Goal: Task Accomplishment & Management: Manage account settings

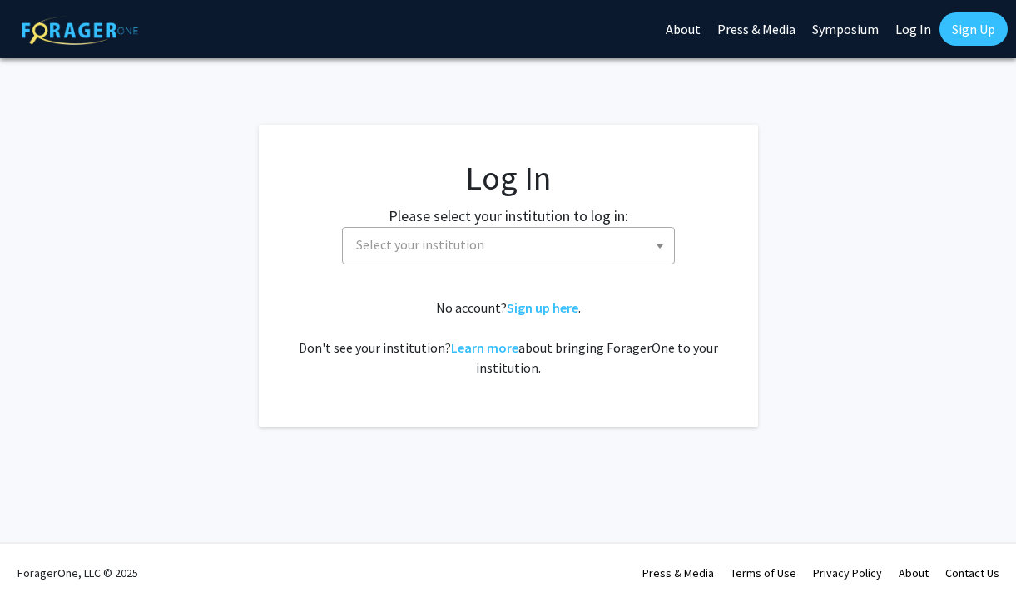
select select
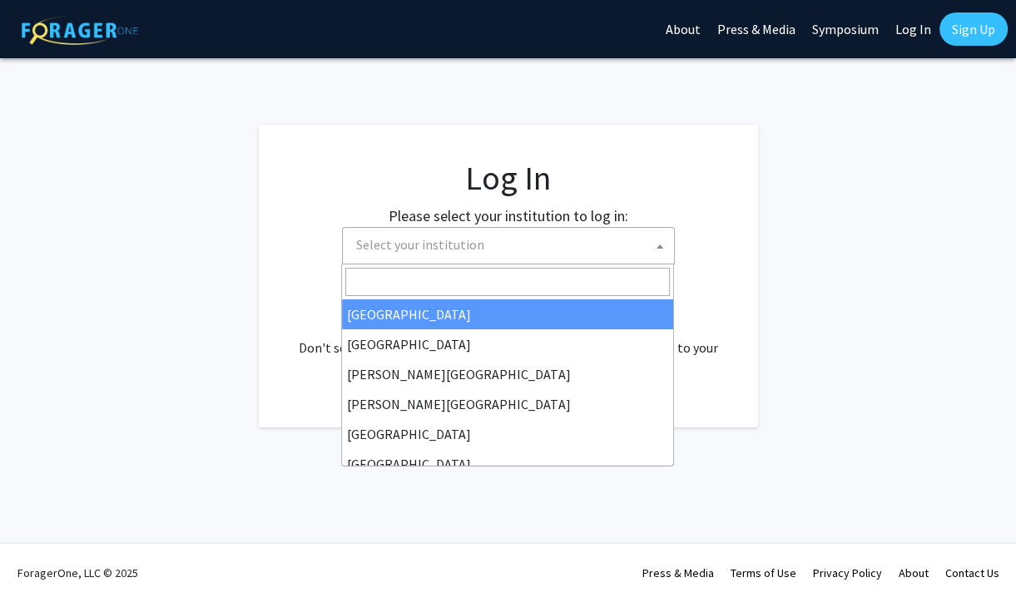
click at [640, 250] on span "Select your institution" at bounding box center [512, 245] width 325 height 34
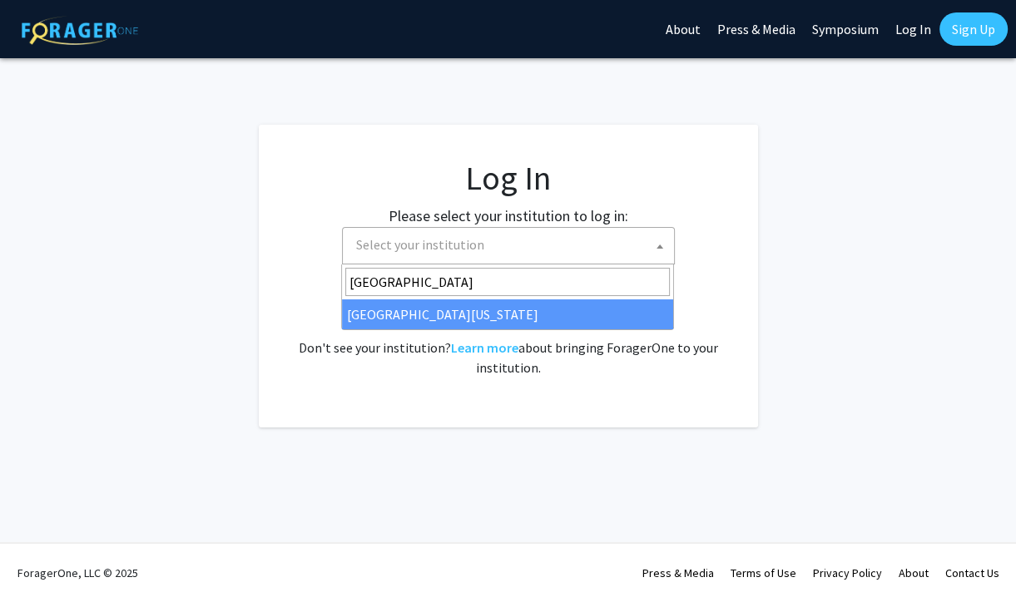
type input "university of kent"
select select "13"
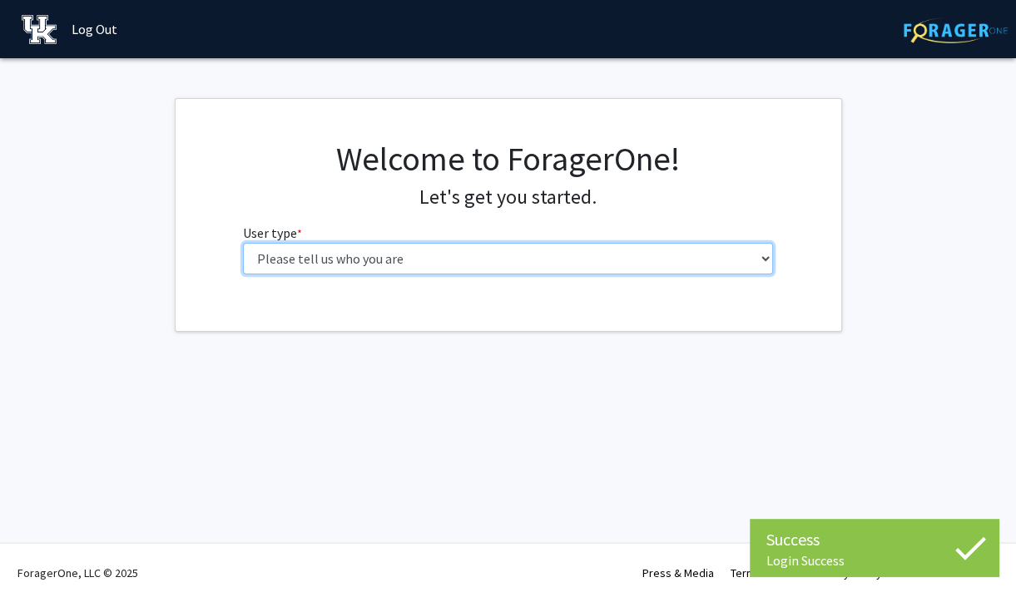
click at [243, 243] on select "Please tell us who you are Undergraduate Student Master's Student Doctoral Cand…" at bounding box center [508, 259] width 530 height 32
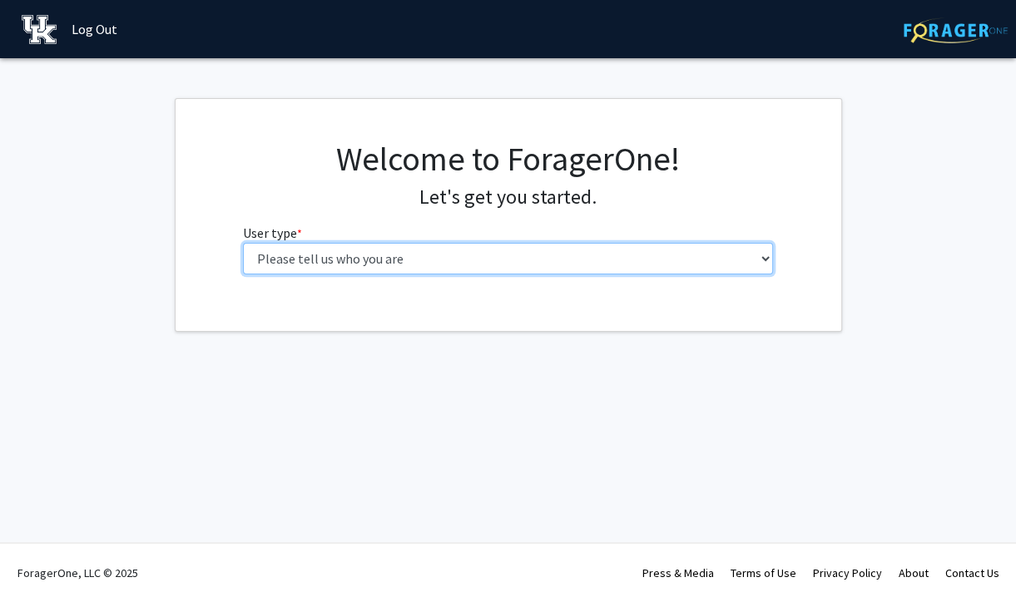
select select "1: undergrad"
click option "Undergraduate Student" at bounding box center [0, 0] width 0 height 0
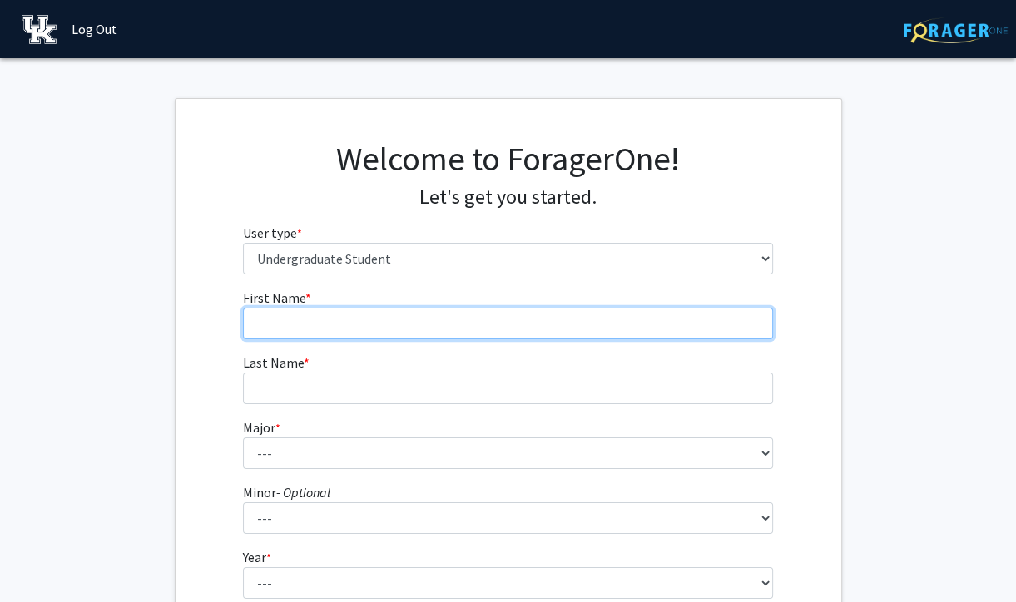
click at [670, 328] on input "First Name * required" at bounding box center [508, 324] width 530 height 32
type input "j"
type input "[PERSON_NAME]"
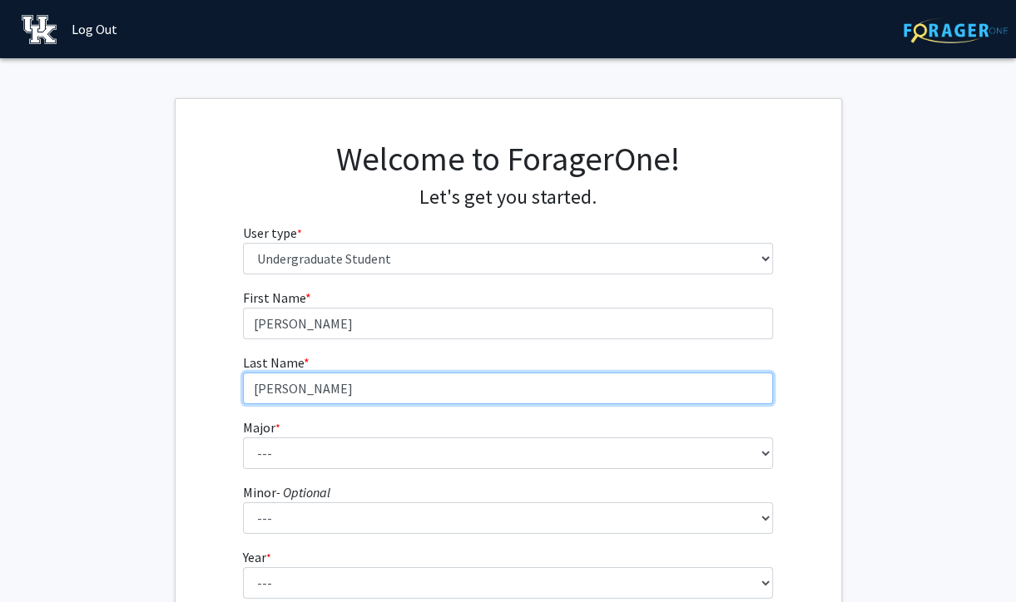
type input "[PERSON_NAME]"
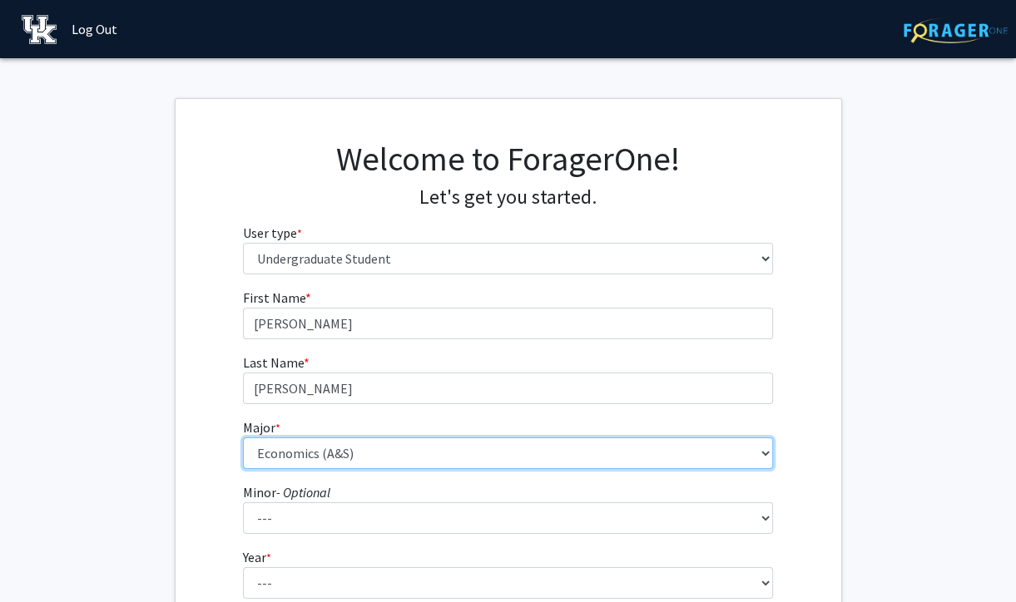
select select "40: 877"
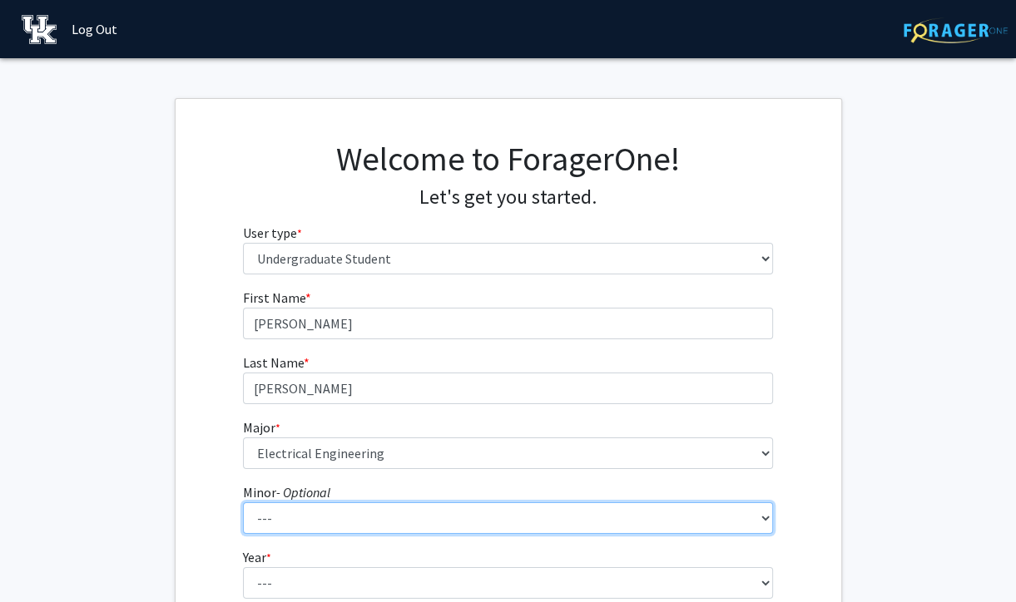
scroll to position [248, 0]
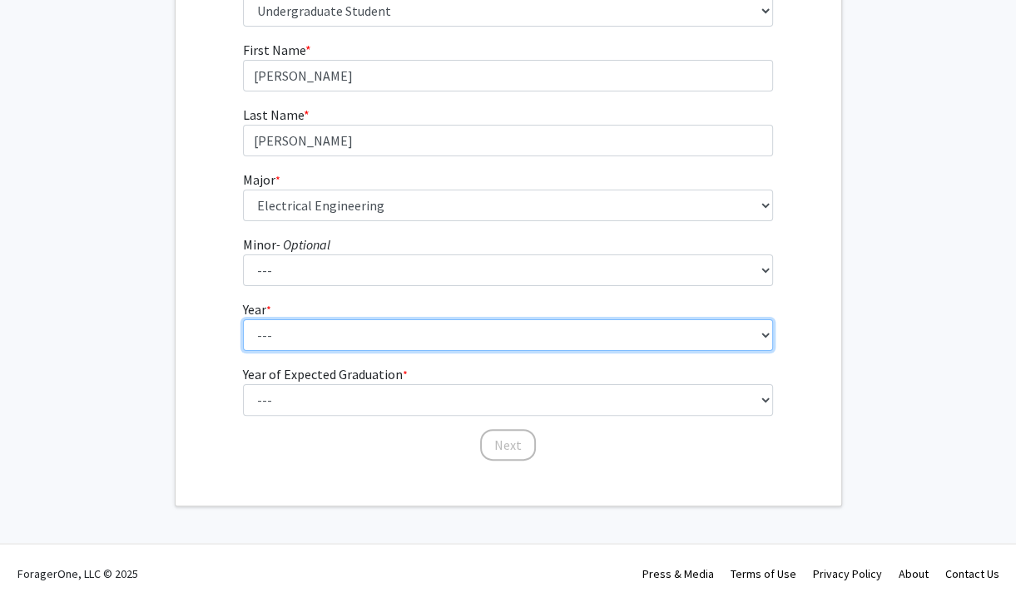
select select "2: sophomore"
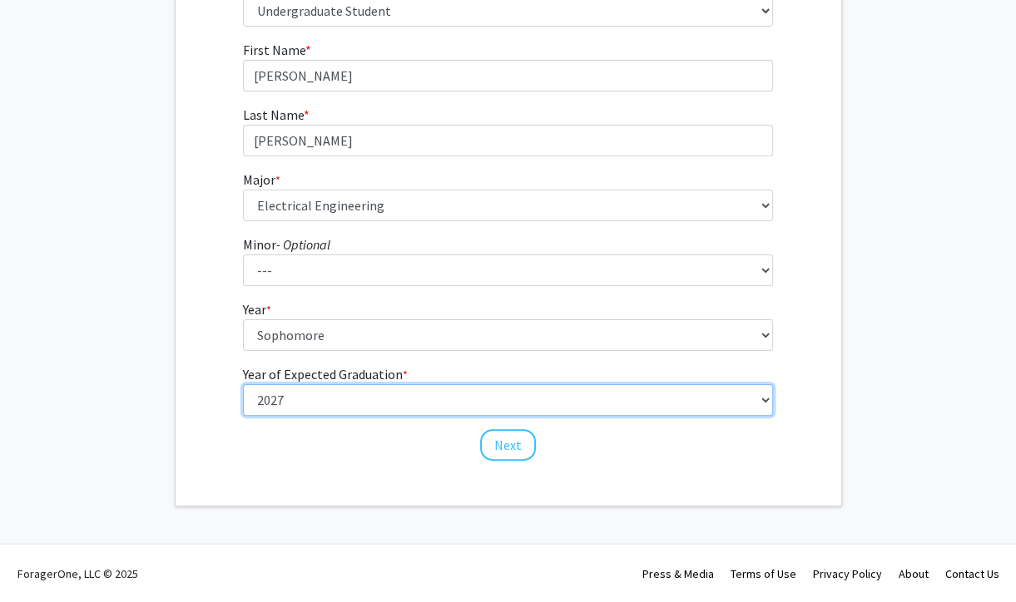
select select "4: 2028"
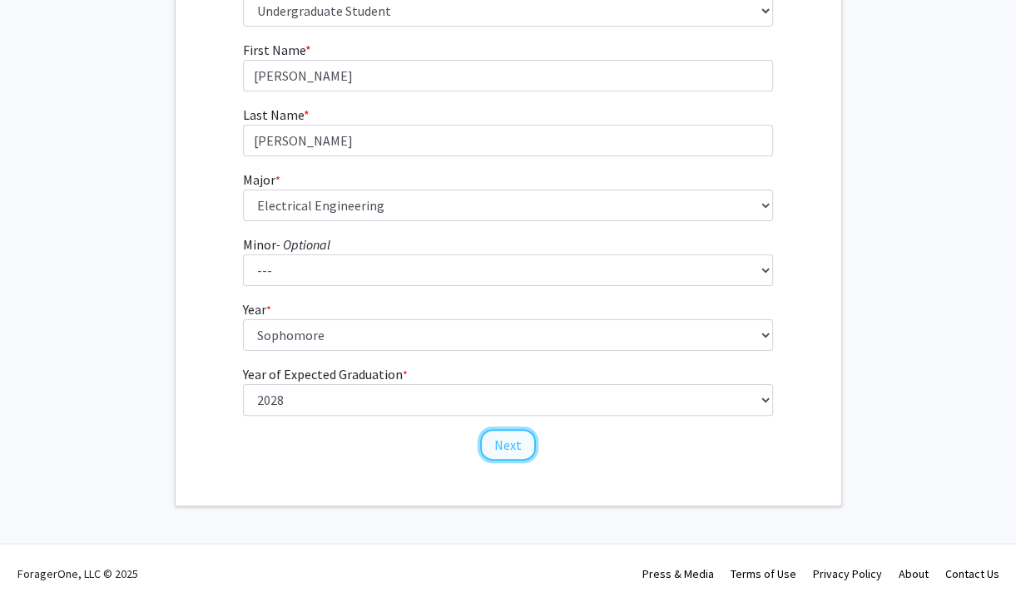
click at [525, 439] on button "Next" at bounding box center [508, 445] width 56 height 32
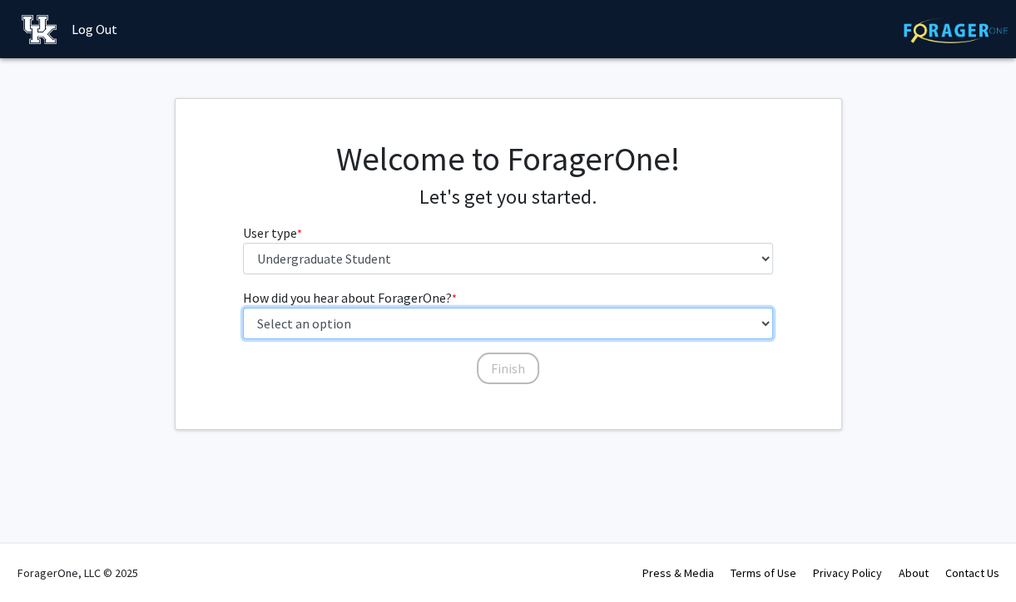
click at [243, 308] on select "Select an option Peer/student recommendation Faculty/staff recommendation Unive…" at bounding box center [508, 324] width 530 height 32
select select "2: faculty_recommendation"
click option "Faculty/staff recommendation" at bounding box center [0, 0] width 0 height 0
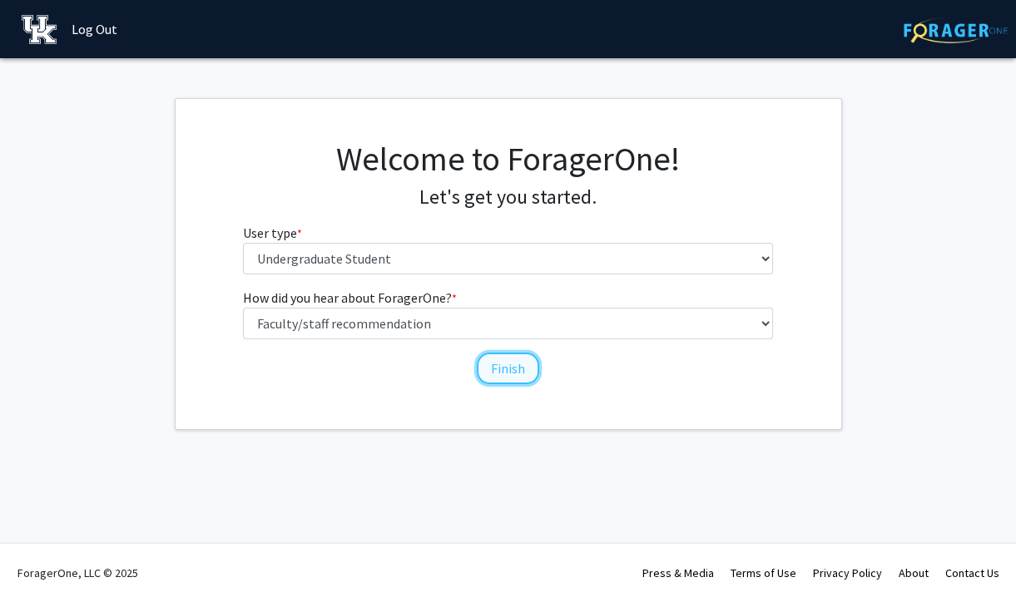
click at [507, 371] on button "Finish" at bounding box center [508, 369] width 62 height 32
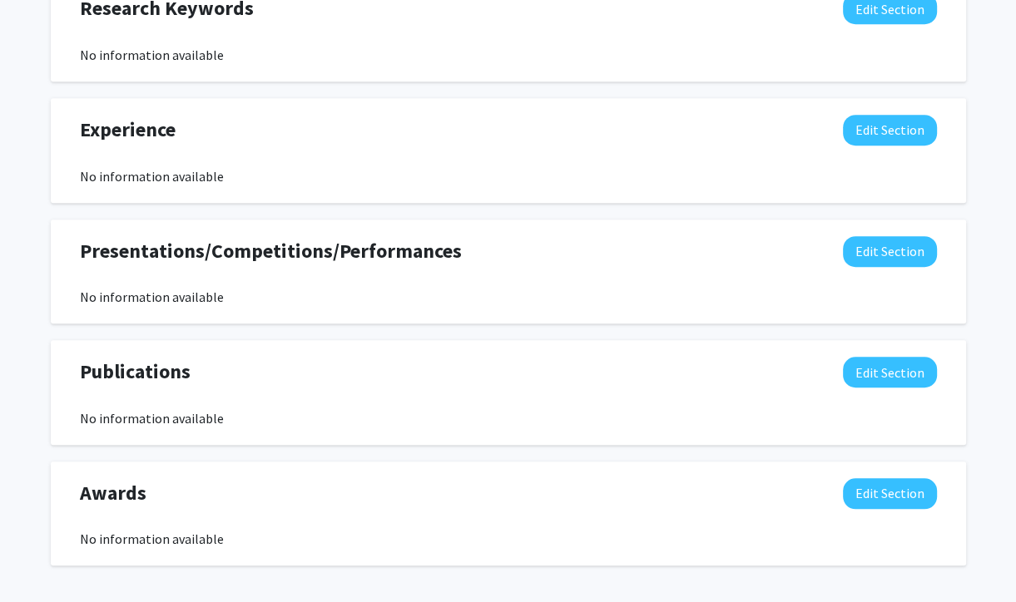
scroll to position [958, 0]
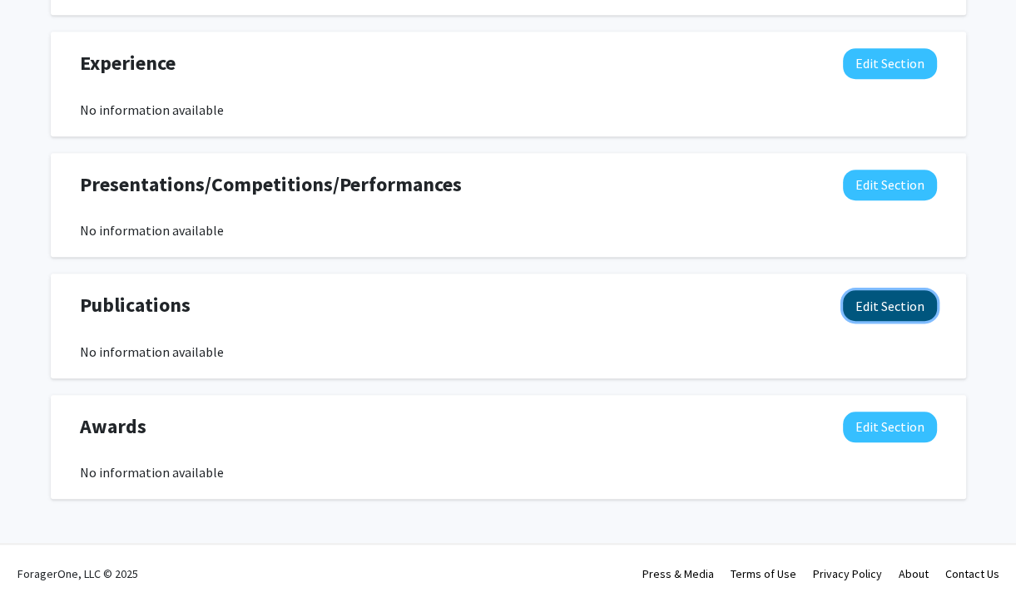
click at [896, 314] on button "Edit Section" at bounding box center [890, 305] width 94 height 31
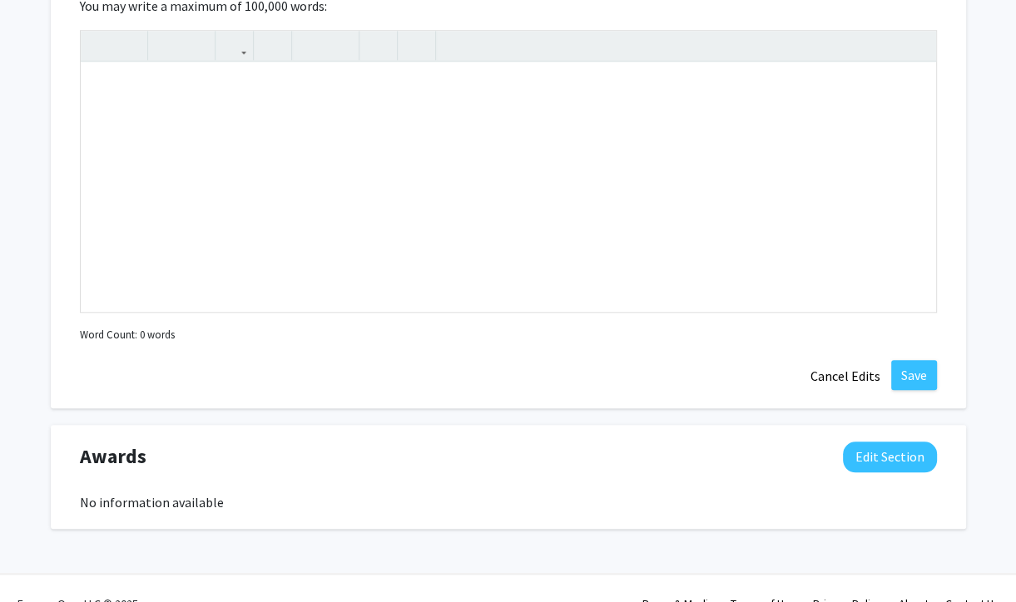
scroll to position [1320, 0]
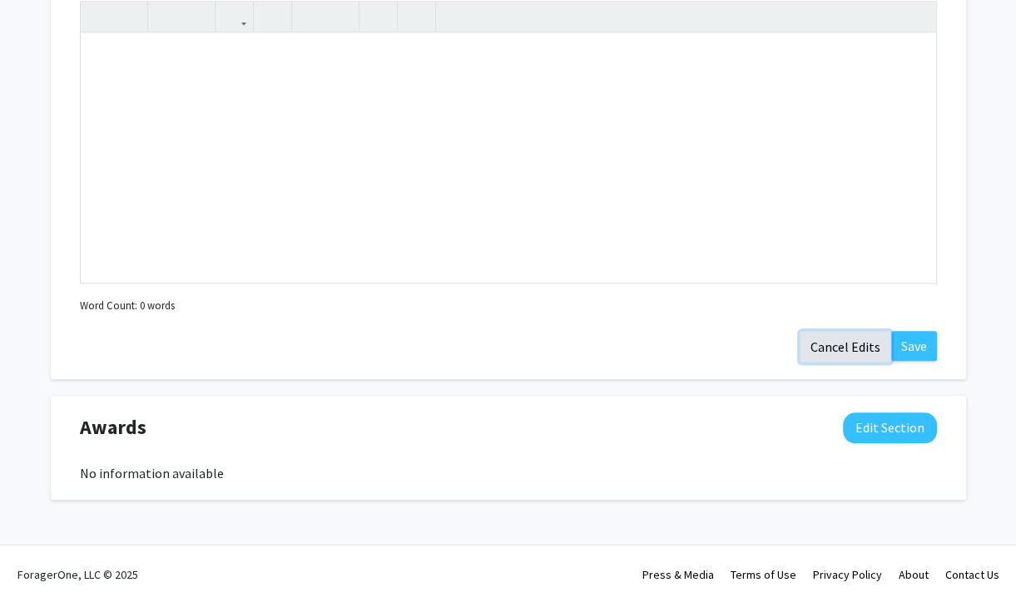
click at [835, 350] on button "Cancel Edits" at bounding box center [846, 347] width 92 height 32
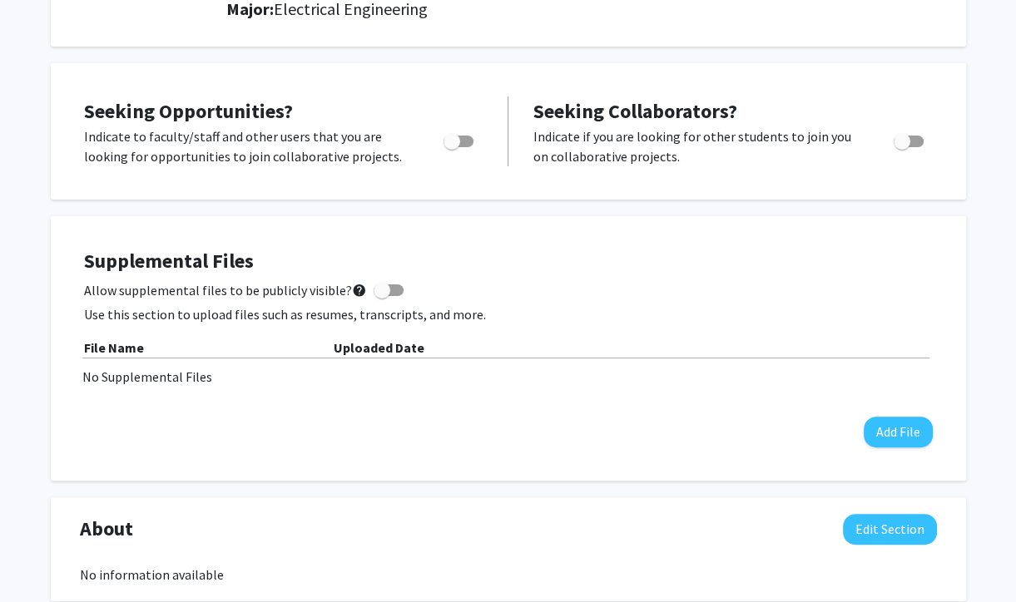
scroll to position [0, 0]
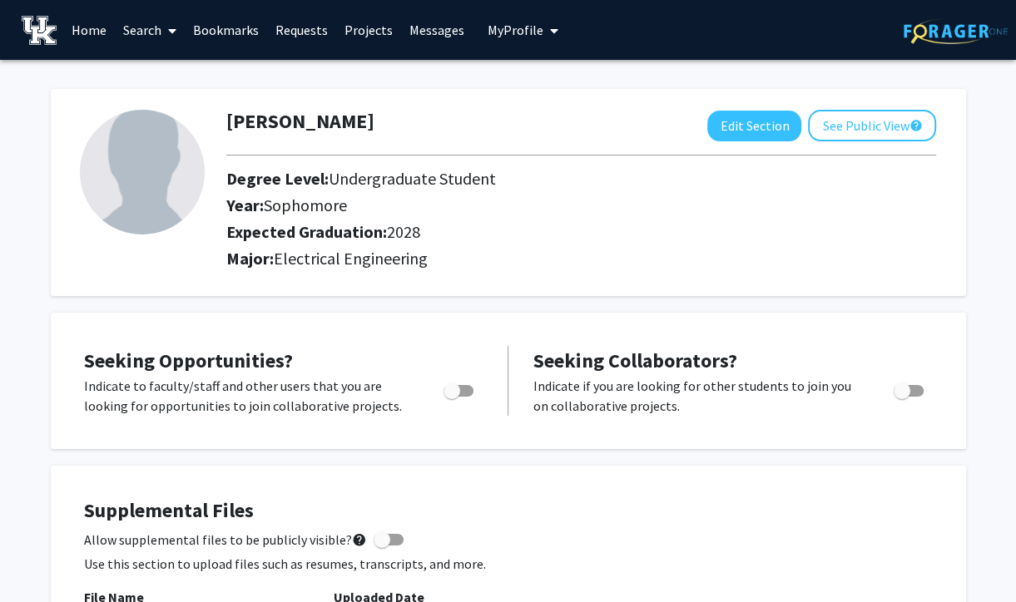
click at [161, 166] on img at bounding box center [142, 172] width 125 height 125
click at [766, 131] on button "Edit Section" at bounding box center [754, 126] width 94 height 31
select select "sophomore"
select select "2028"
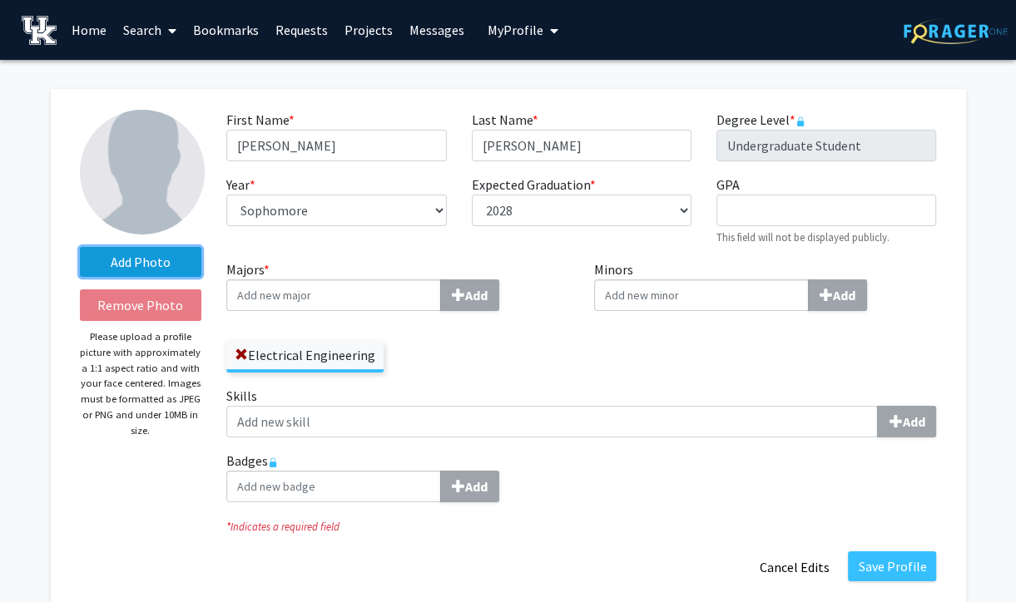
click at [131, 255] on label "Add Photo" at bounding box center [141, 262] width 122 height 30
click at [0, 0] on input "Add Photo" at bounding box center [0, 0] width 0 height 0
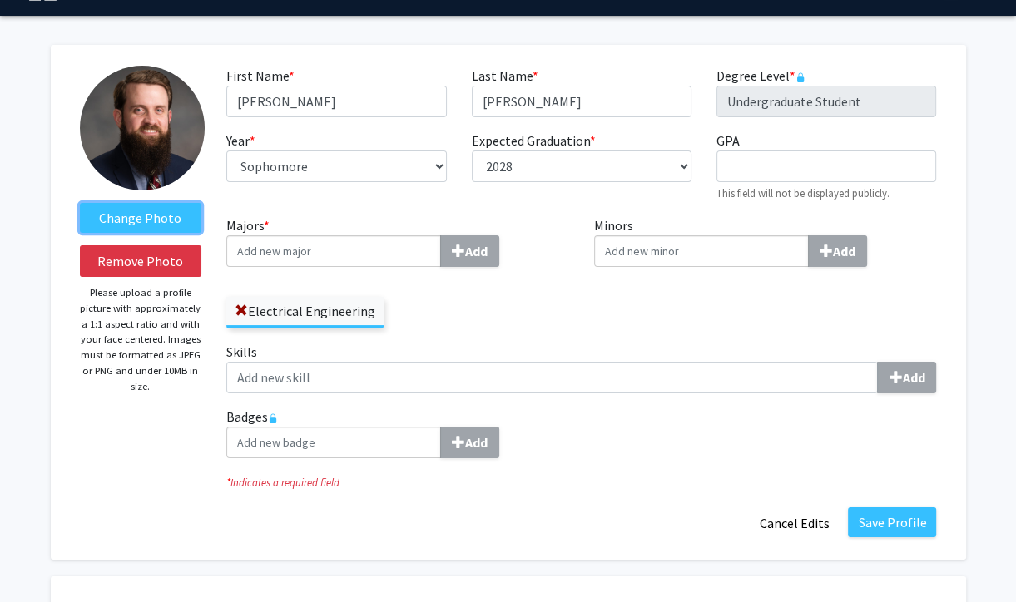
scroll to position [41, 0]
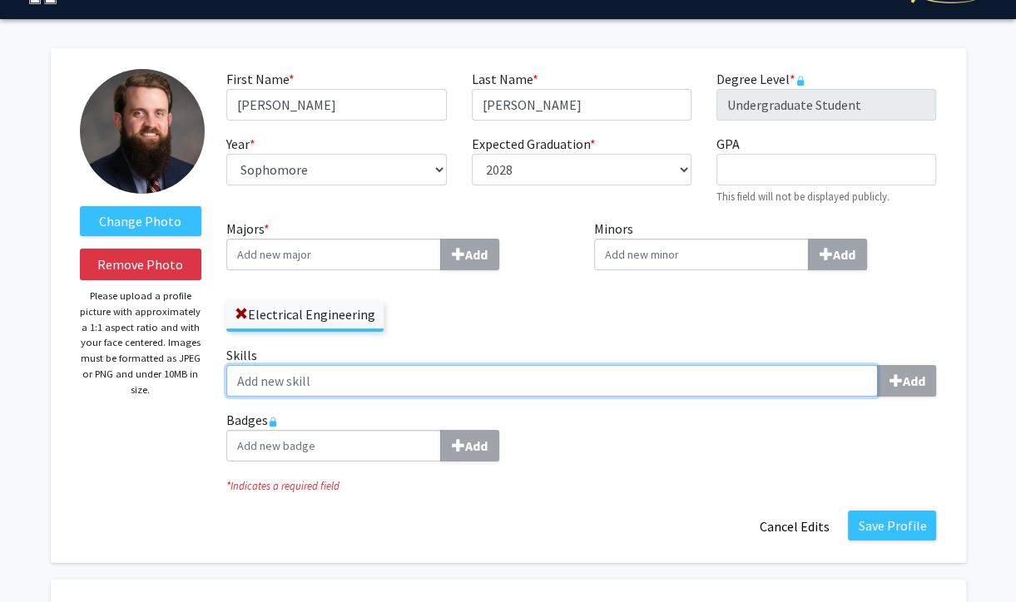
click at [548, 384] on input "Skills Add" at bounding box center [552, 381] width 652 height 32
type input "MATLAB"
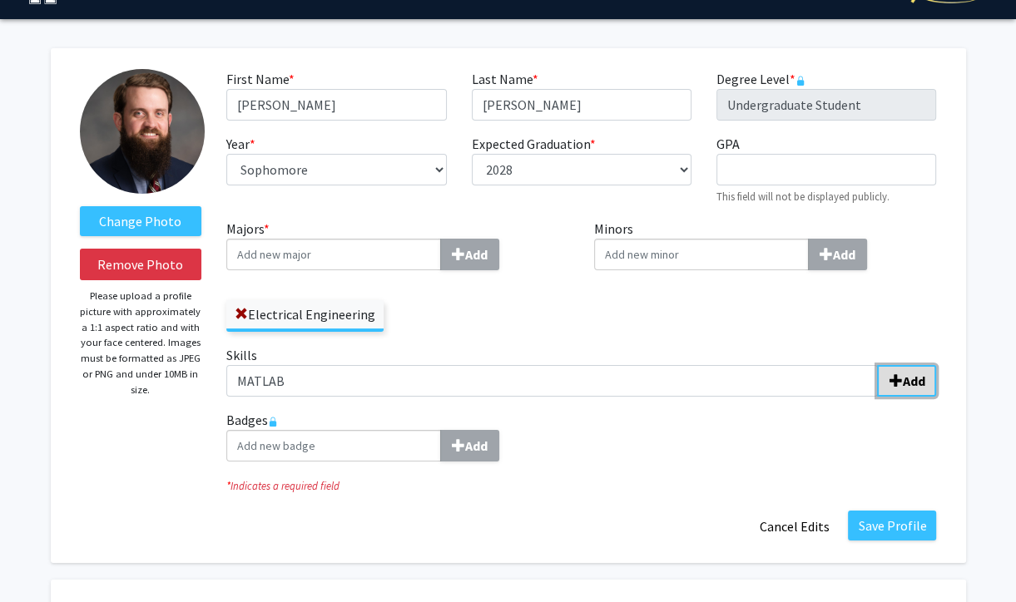
click at [907, 384] on b "Add" at bounding box center [913, 381] width 22 height 17
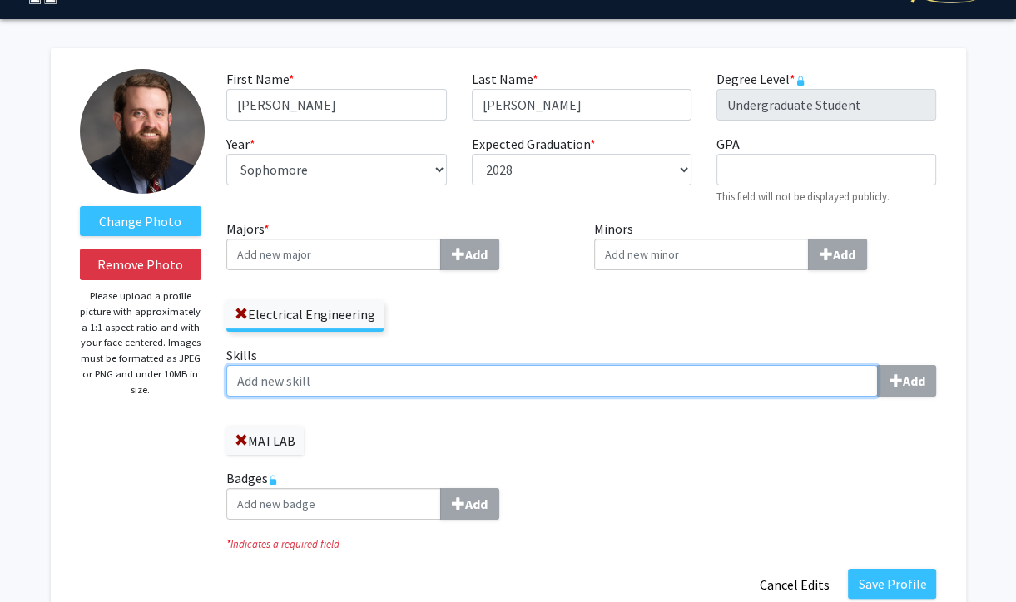
click at [745, 389] on input "Skills Add" at bounding box center [552, 381] width 652 height 32
type input "V"
type input "E"
type input "ARM Assembly"
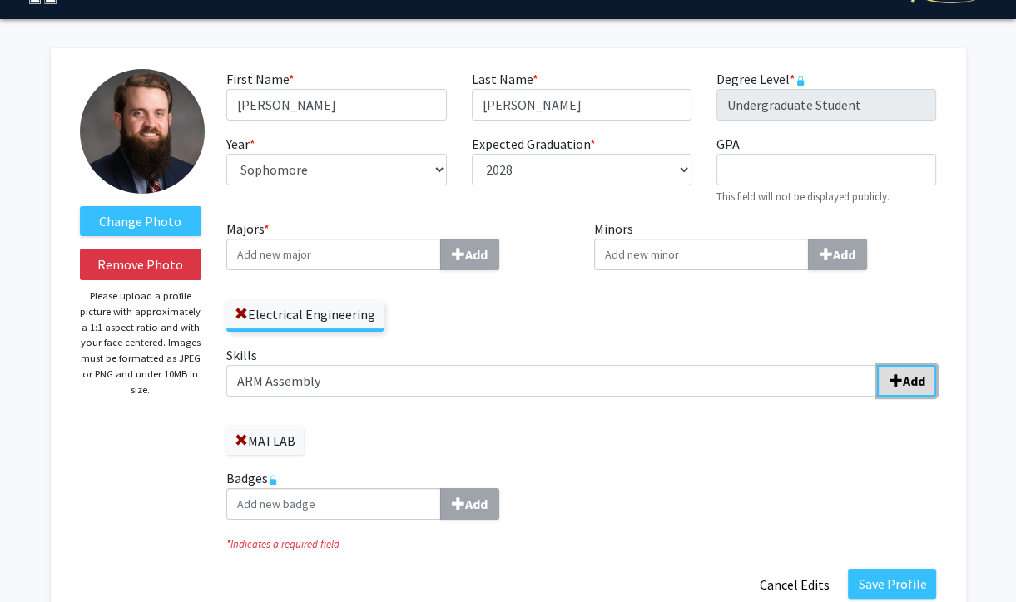
click at [904, 385] on b "Add" at bounding box center [913, 381] width 22 height 17
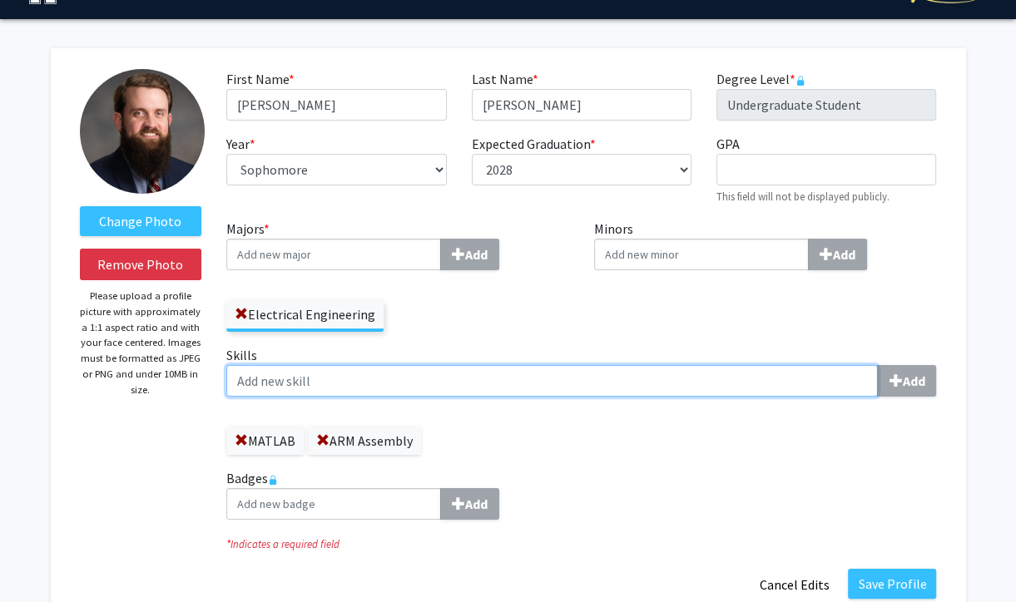
click at [842, 384] on input "Skills Add" at bounding box center [552, 381] width 652 height 32
type input "[PERSON_NAME] ARM Development"
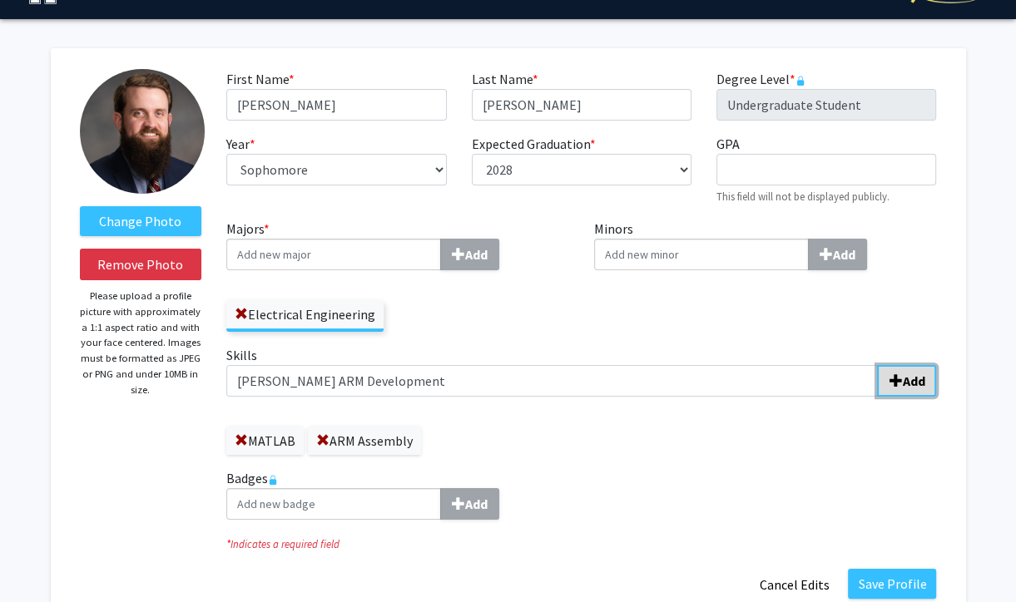
click at [905, 379] on b "Add" at bounding box center [913, 381] width 22 height 17
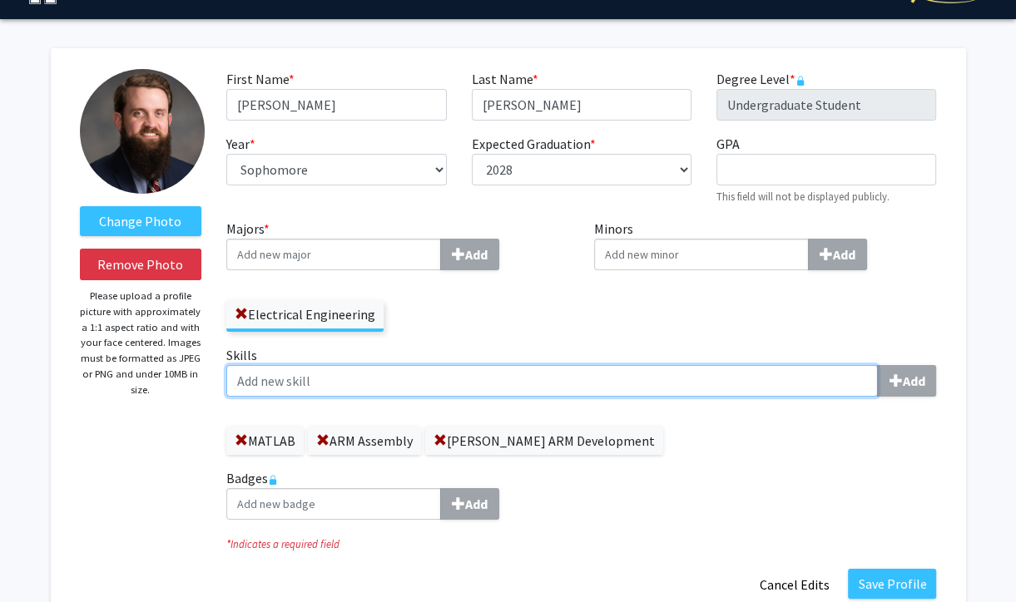
click at [809, 375] on input "Skills Add" at bounding box center [552, 381] width 652 height 32
type input "Verilog"
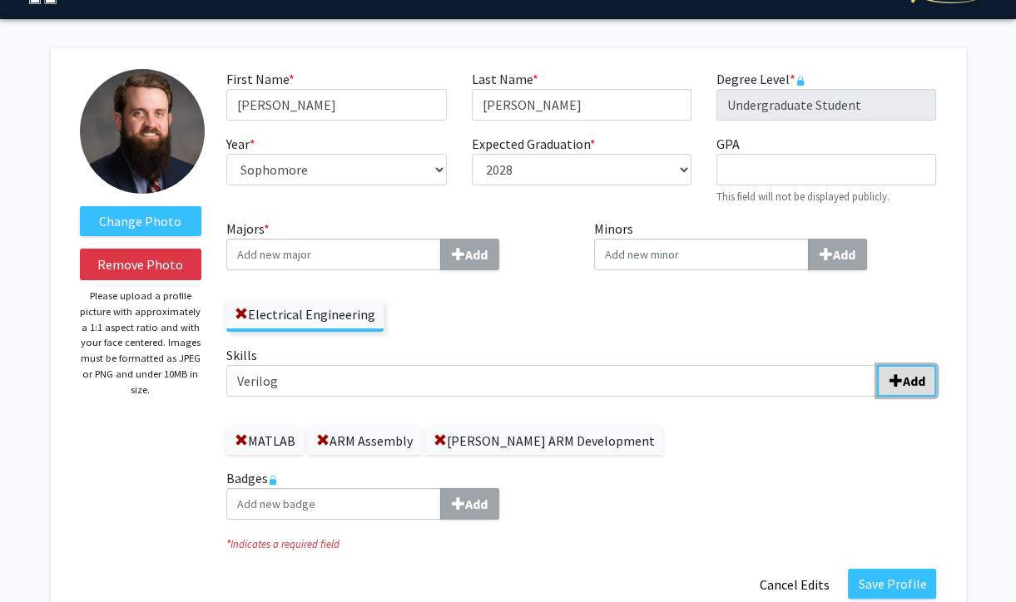
click at [911, 379] on b "Add" at bounding box center [913, 381] width 22 height 17
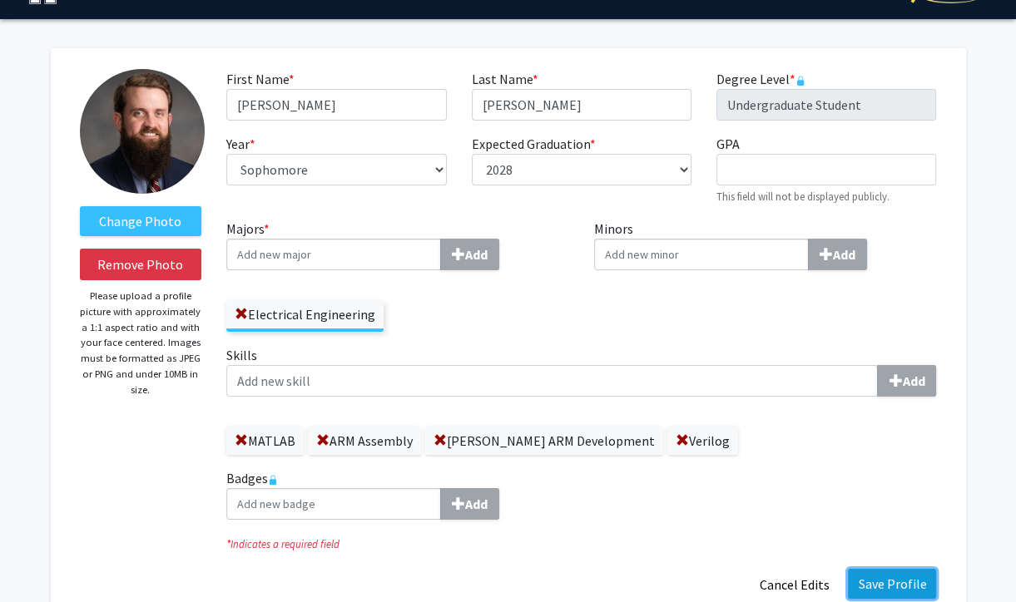
click at [887, 578] on button "Save Profile" at bounding box center [892, 584] width 88 height 30
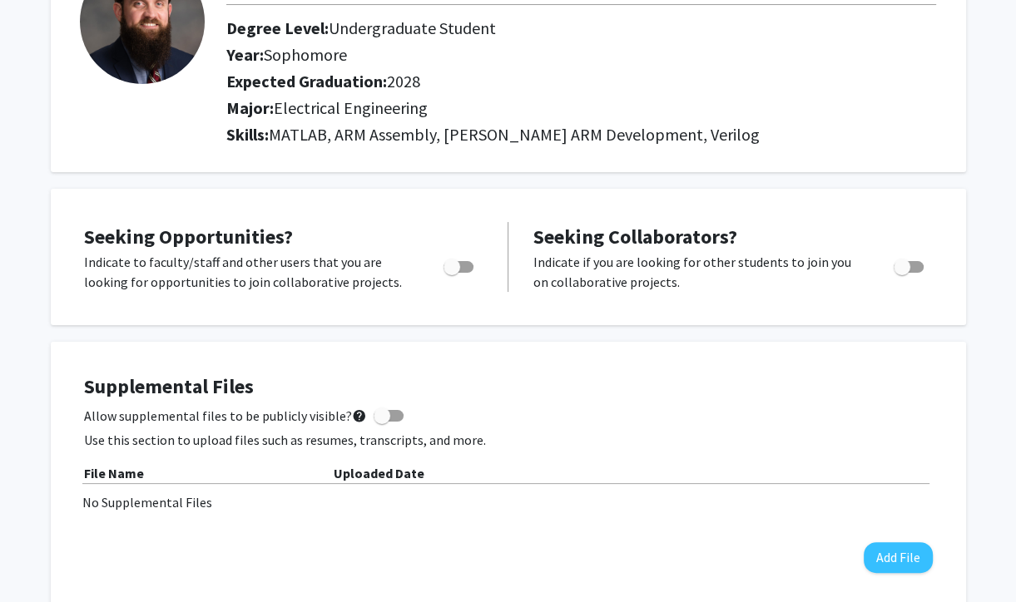
scroll to position [151, 0]
click at [379, 413] on span at bounding box center [382, 415] width 17 height 17
click at [381, 421] on input "Allow supplemental files to be publicly visible? help" at bounding box center [381, 421] width 1 height 1
checkbox input "true"
click at [882, 558] on button "Add File" at bounding box center [898, 557] width 69 height 31
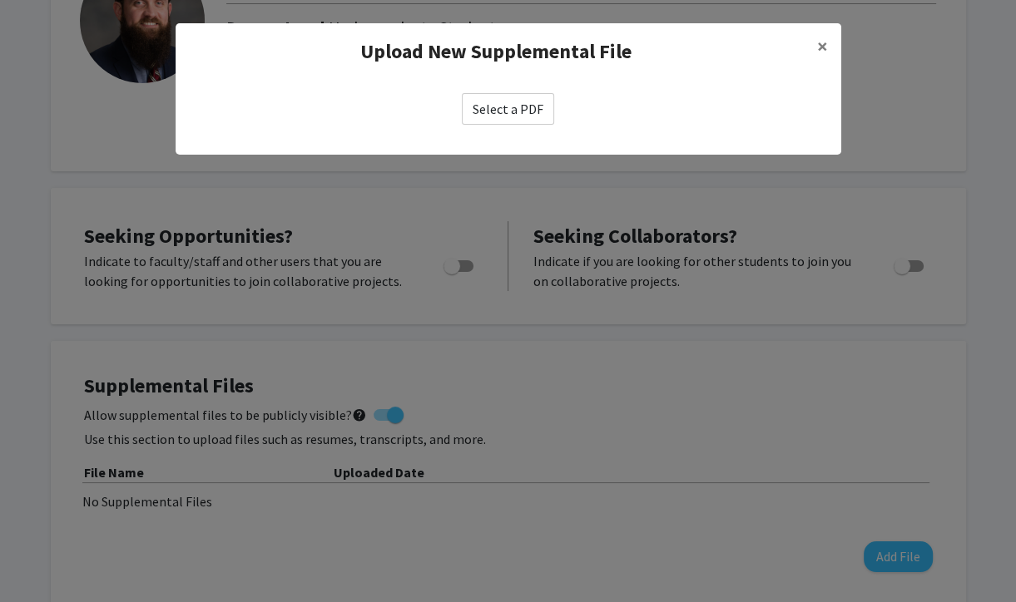
click at [500, 115] on label "Select a PDF" at bounding box center [508, 109] width 92 height 32
click at [0, 0] on input "Select a PDF" at bounding box center [0, 0] width 0 height 0
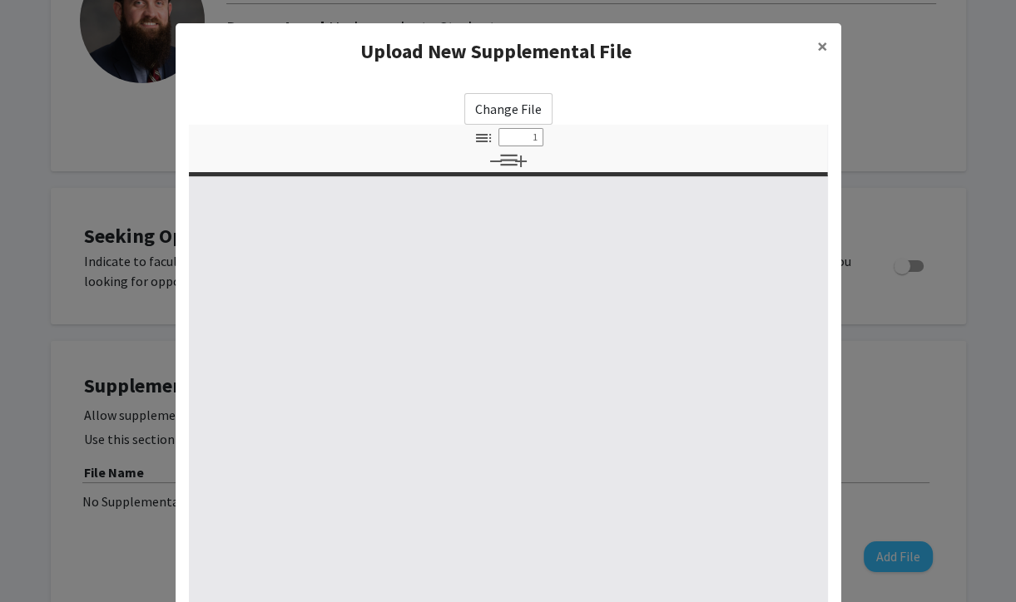
select select "custom"
type input "0"
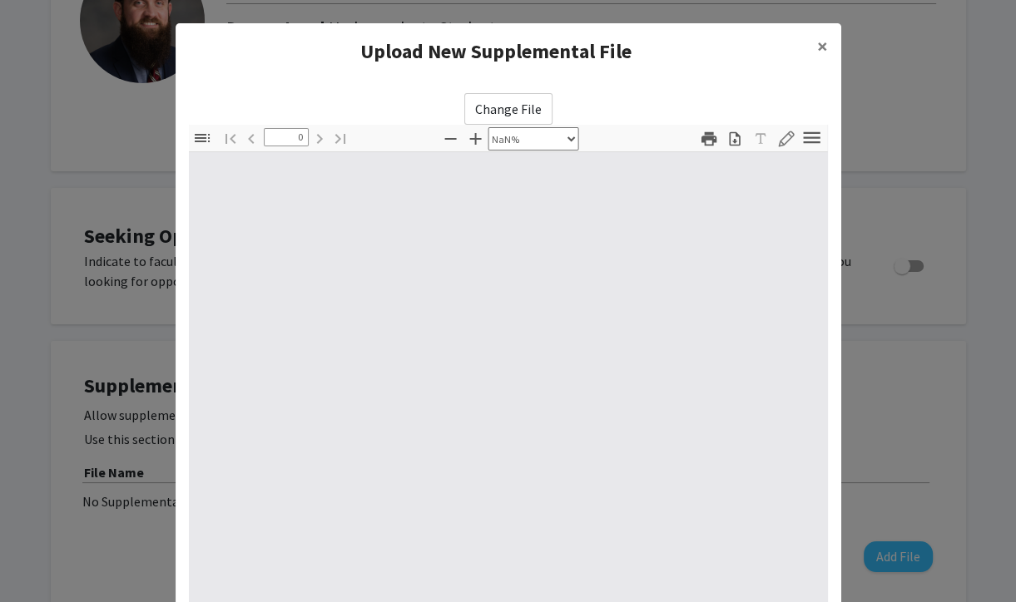
select select "auto"
type input "1"
select select "auto"
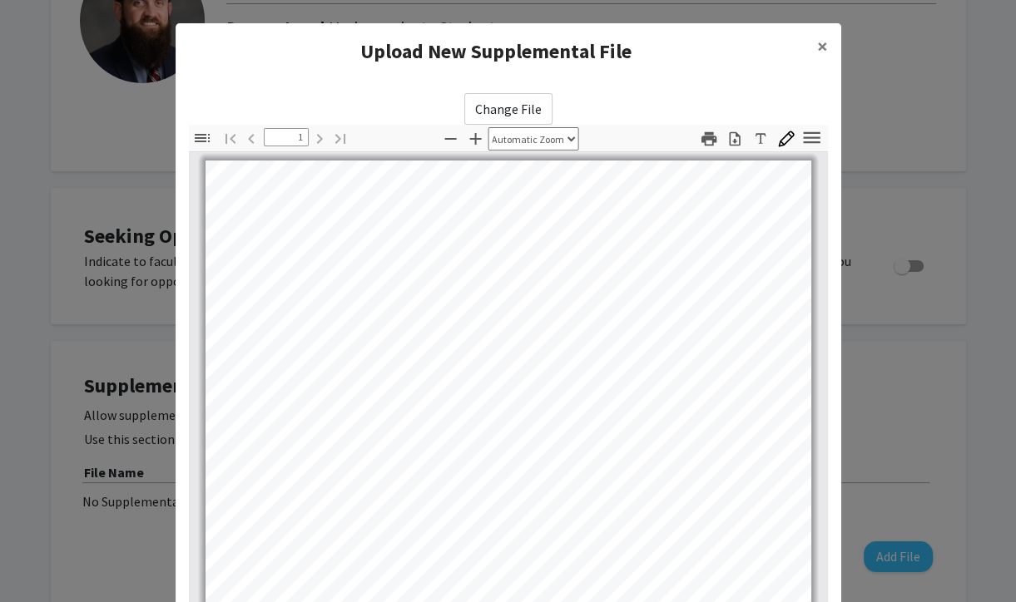
scroll to position [185, 0]
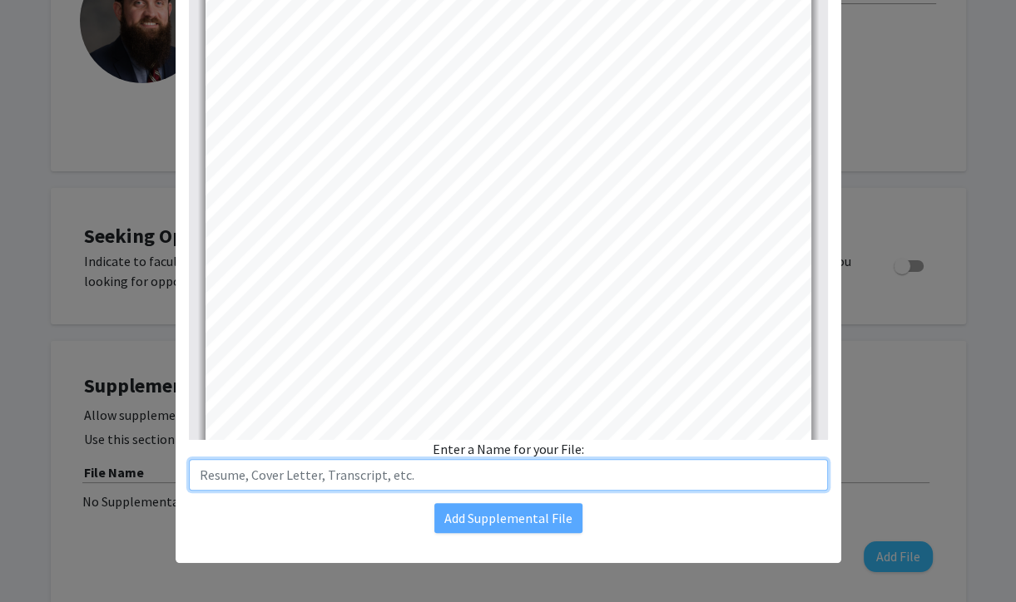
click at [474, 478] on input "text" at bounding box center [508, 475] width 639 height 32
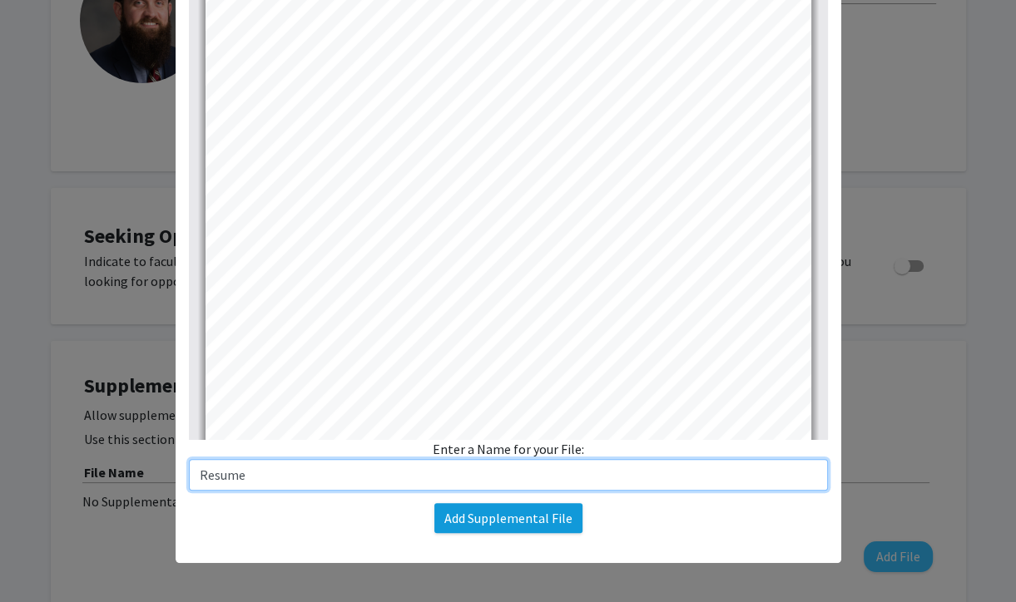
type input "Resume"
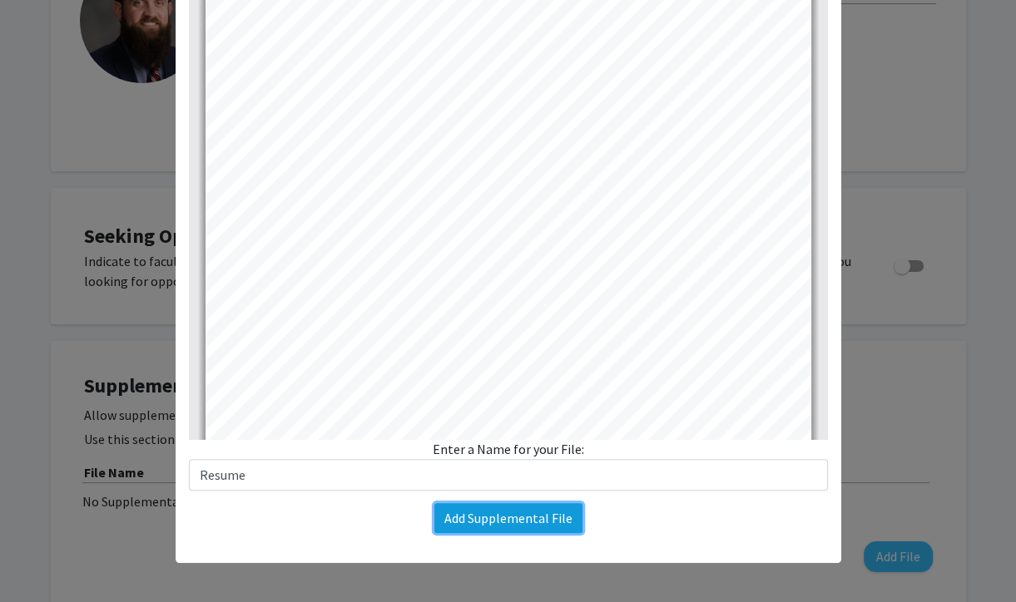
click at [468, 521] on button "Add Supplemental File" at bounding box center [508, 518] width 148 height 30
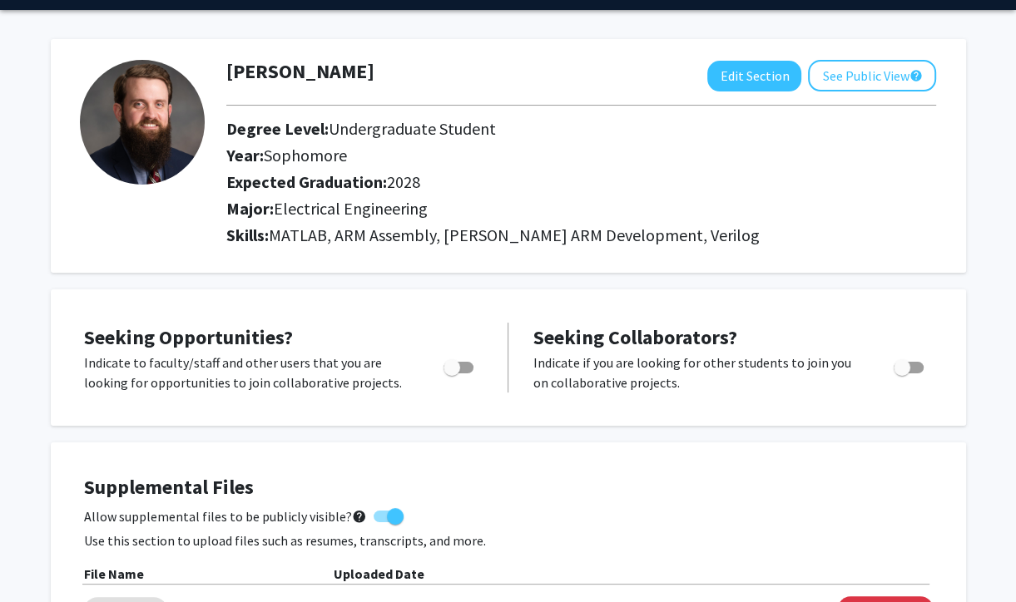
scroll to position [9, 0]
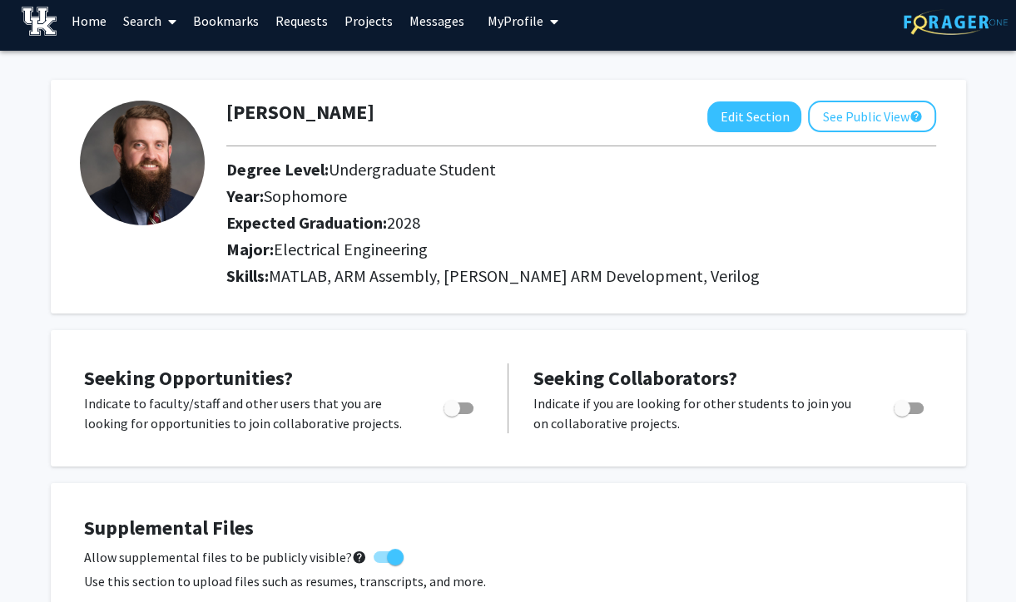
click at [145, 10] on link "Search" at bounding box center [150, 21] width 70 height 58
click at [149, 67] on span "Faculty/Staff" at bounding box center [176, 67] width 122 height 33
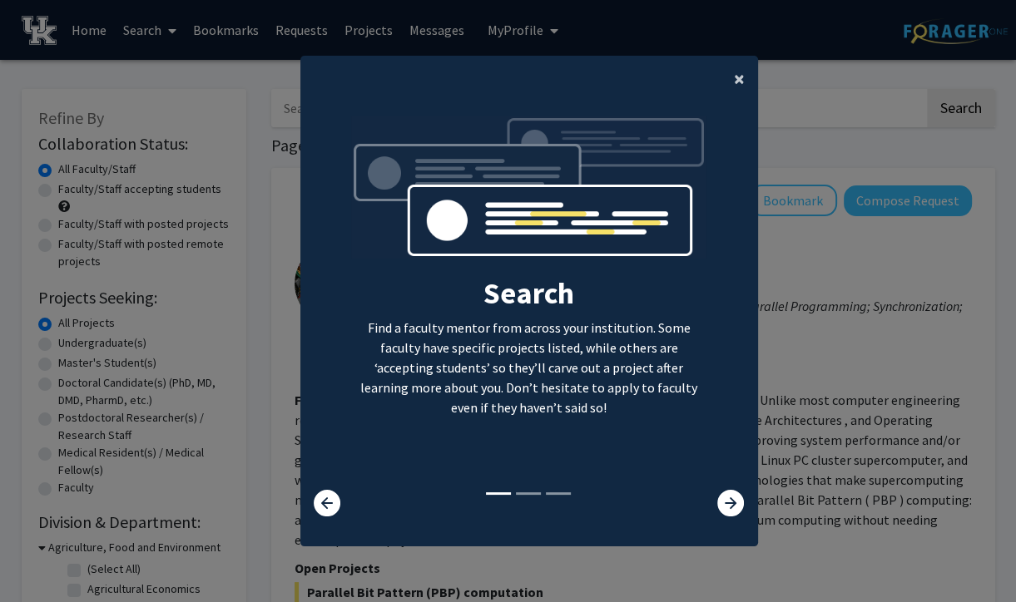
click at [732, 80] on button "×" at bounding box center [739, 79] width 37 height 47
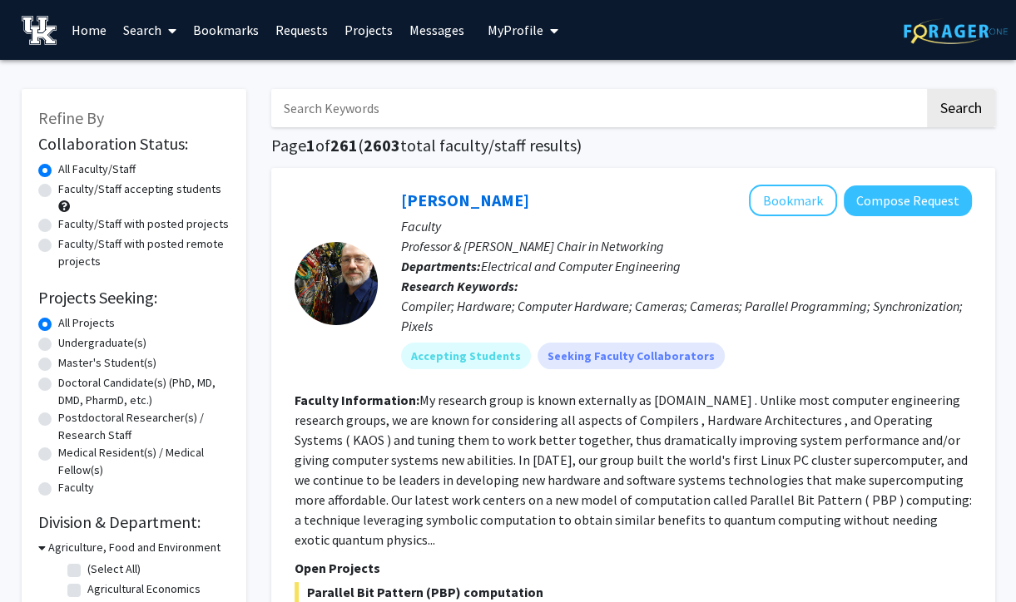
click at [646, 107] on input "Search Keywords" at bounding box center [597, 108] width 653 height 38
type input "electrical"
click at [944, 98] on button "Search" at bounding box center [961, 108] width 68 height 38
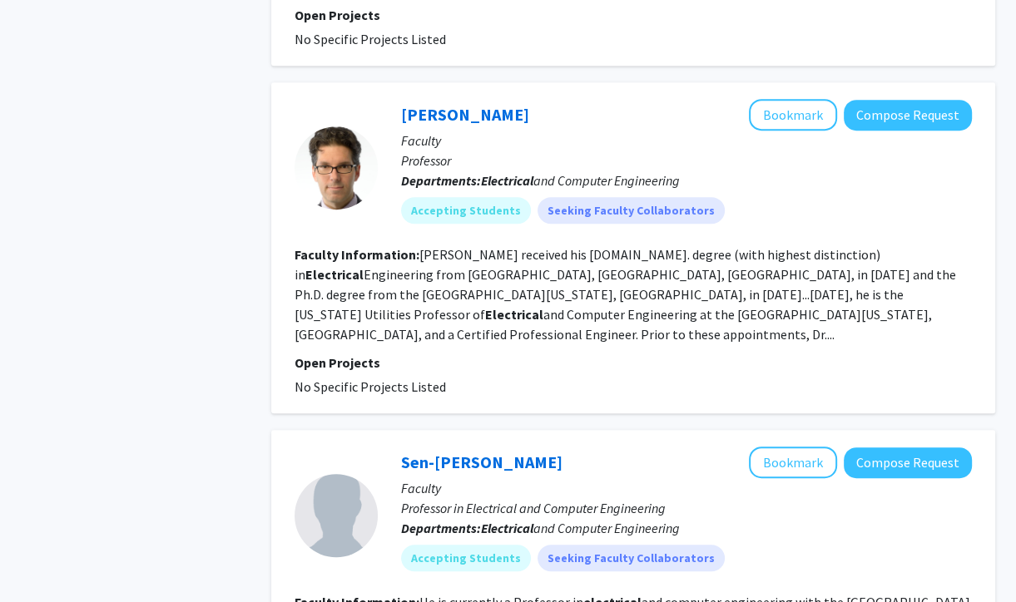
scroll to position [812, 0]
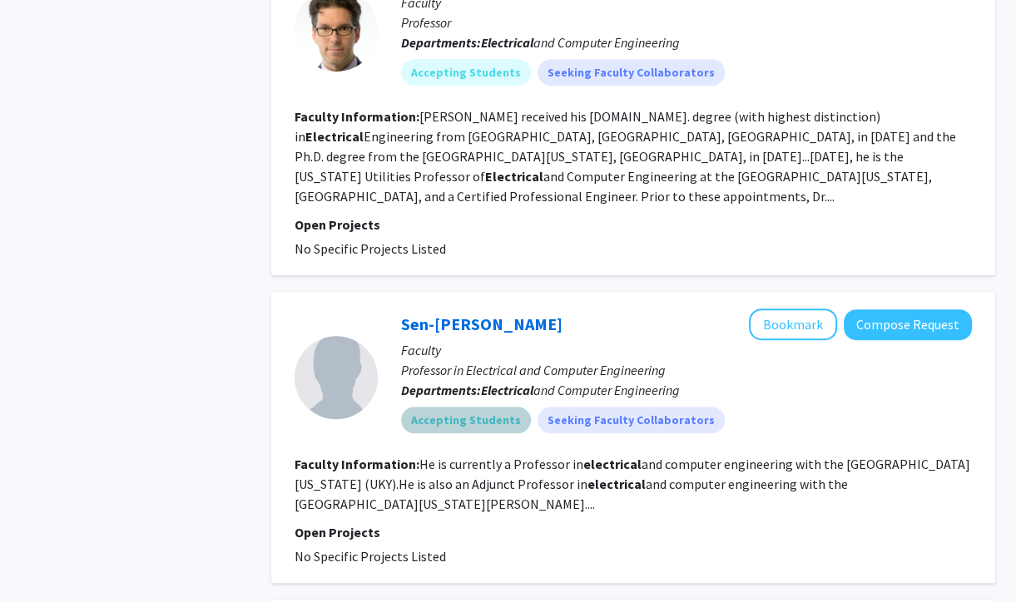
click at [471, 408] on mat-chip "Accepting Students" at bounding box center [466, 421] width 130 height 27
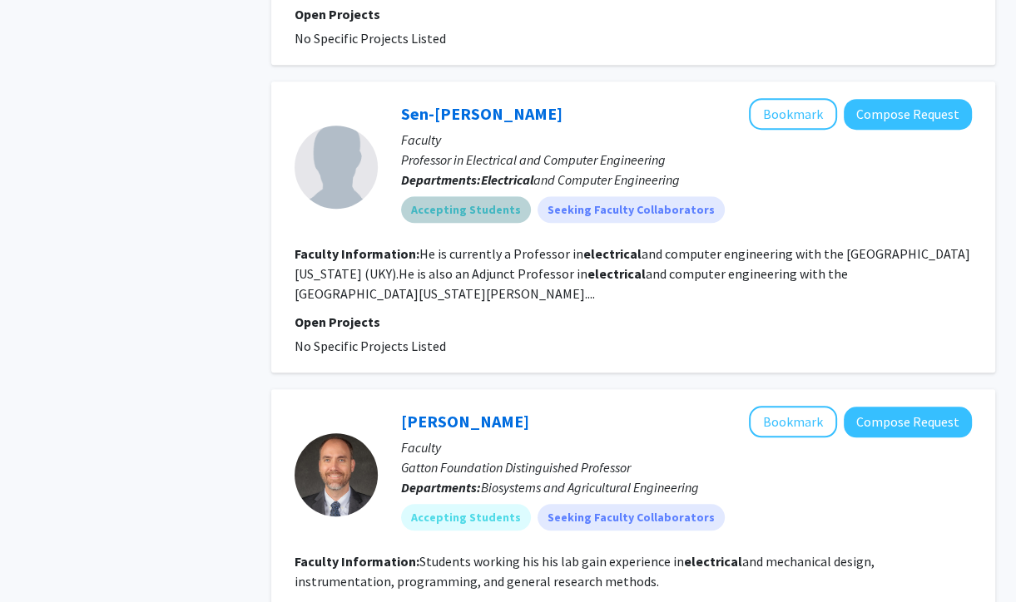
scroll to position [1025, 0]
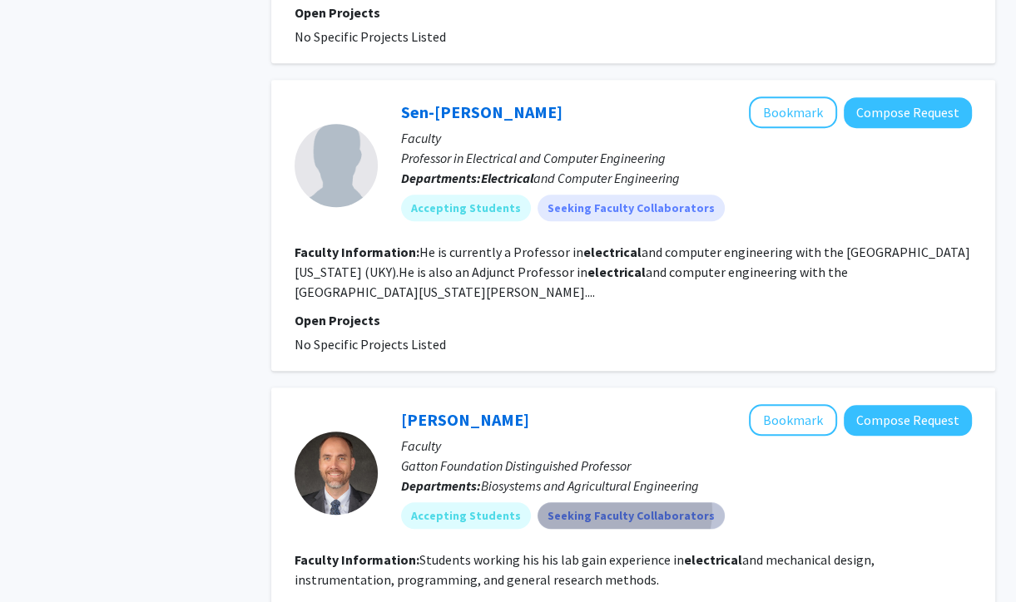
click at [610, 503] on mat-chip "Seeking Faculty Collaborators" at bounding box center [631, 516] width 187 height 27
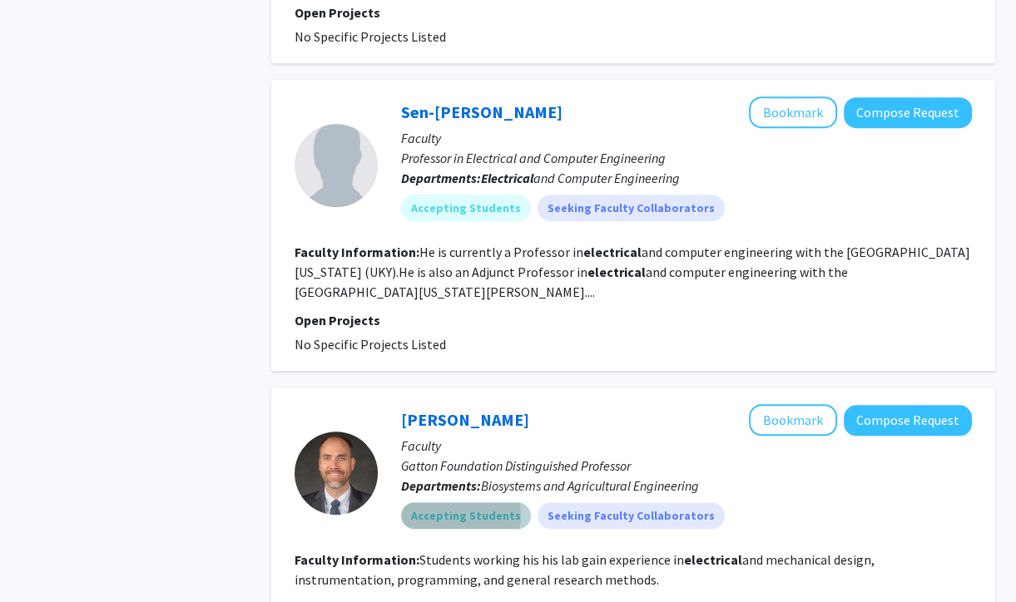
click at [451, 503] on mat-chip "Accepting Students" at bounding box center [466, 516] width 130 height 27
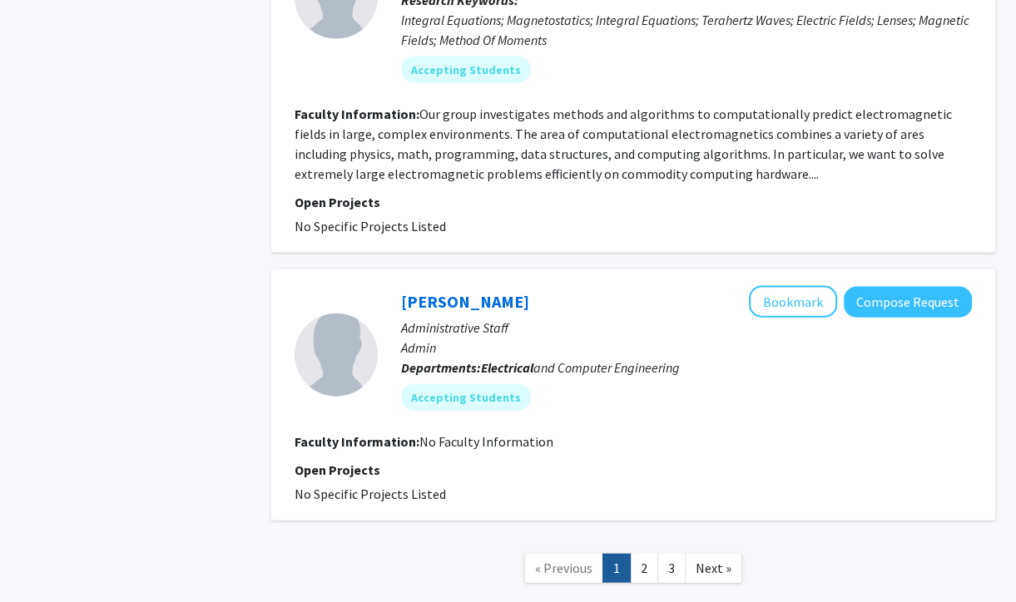
scroll to position [2883, 0]
click at [703, 560] on span "Next »" at bounding box center [714, 568] width 36 height 17
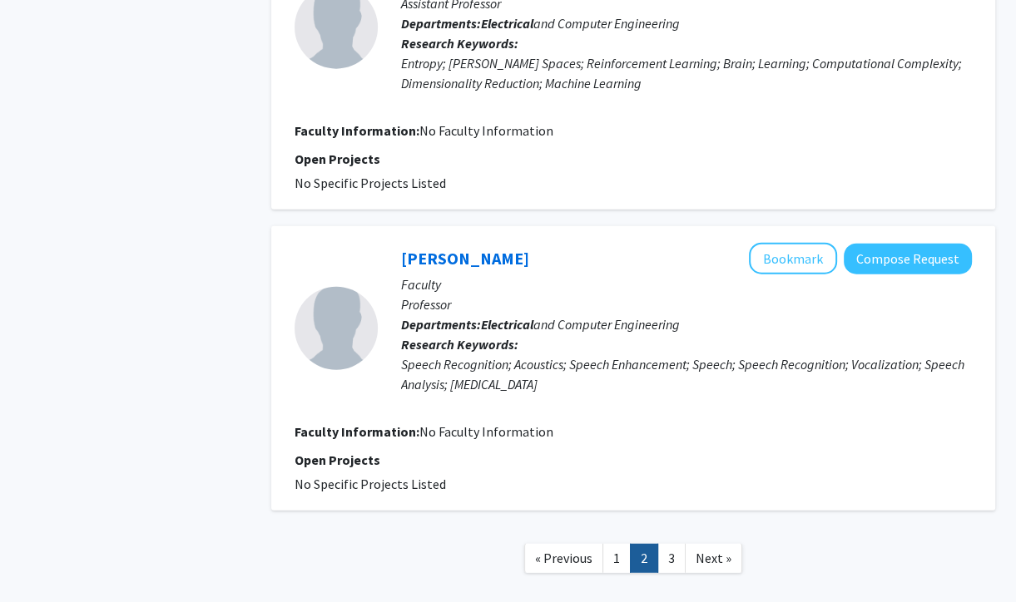
scroll to position [3378, 0]
